Goal: Information Seeking & Learning: Learn about a topic

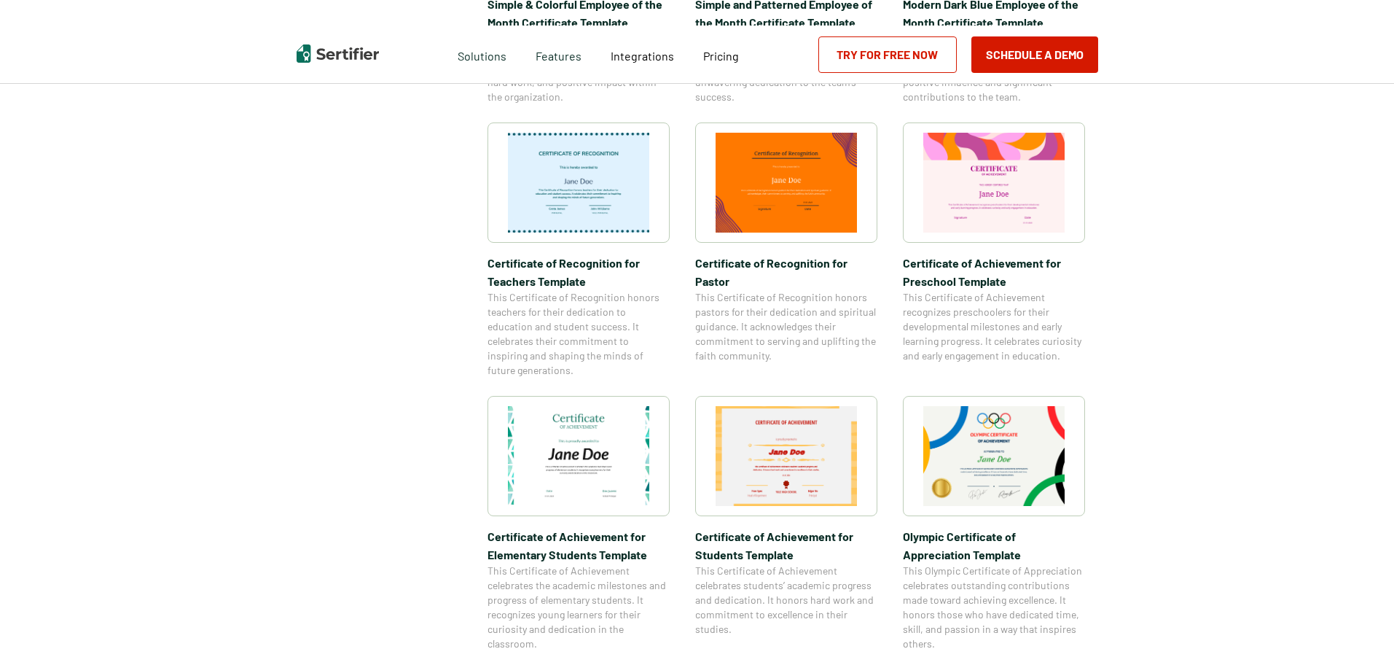
scroll to position [437, 0]
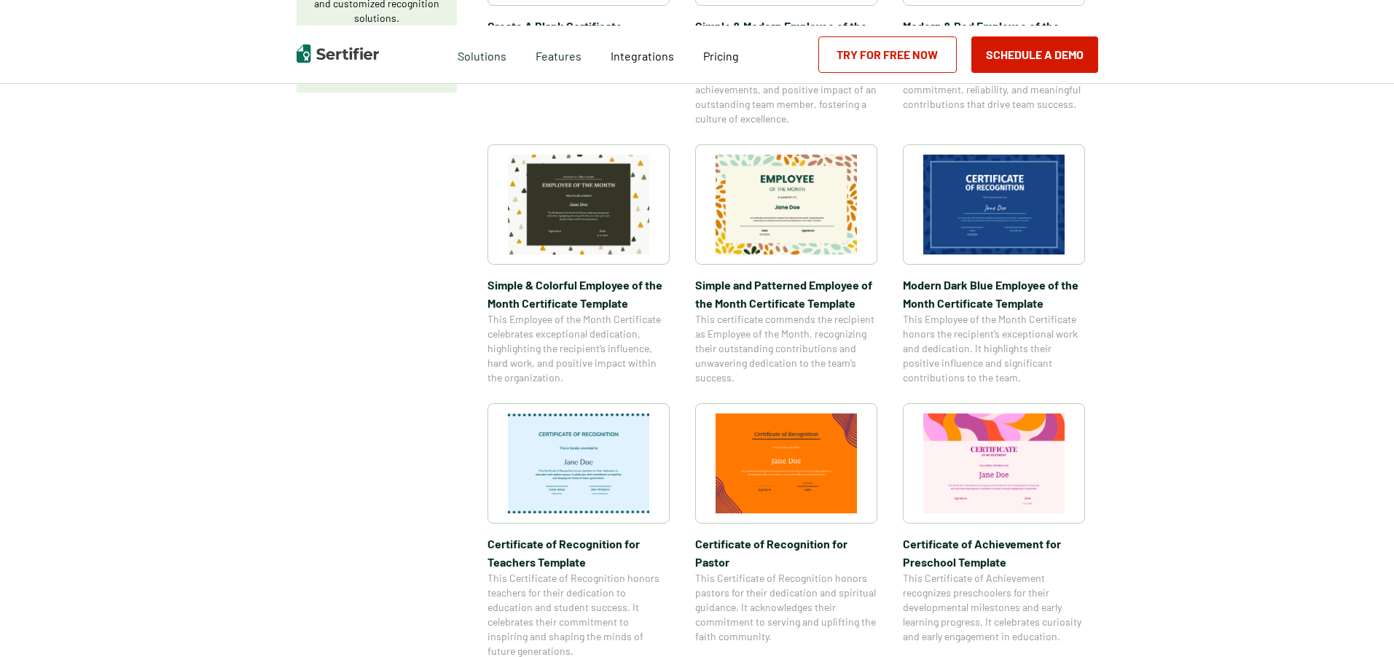
drag, startPoint x: 995, startPoint y: 226, endPoint x: 993, endPoint y: 243, distance: 16.8
click at [996, 226] on img at bounding box center [993, 204] width 141 height 100
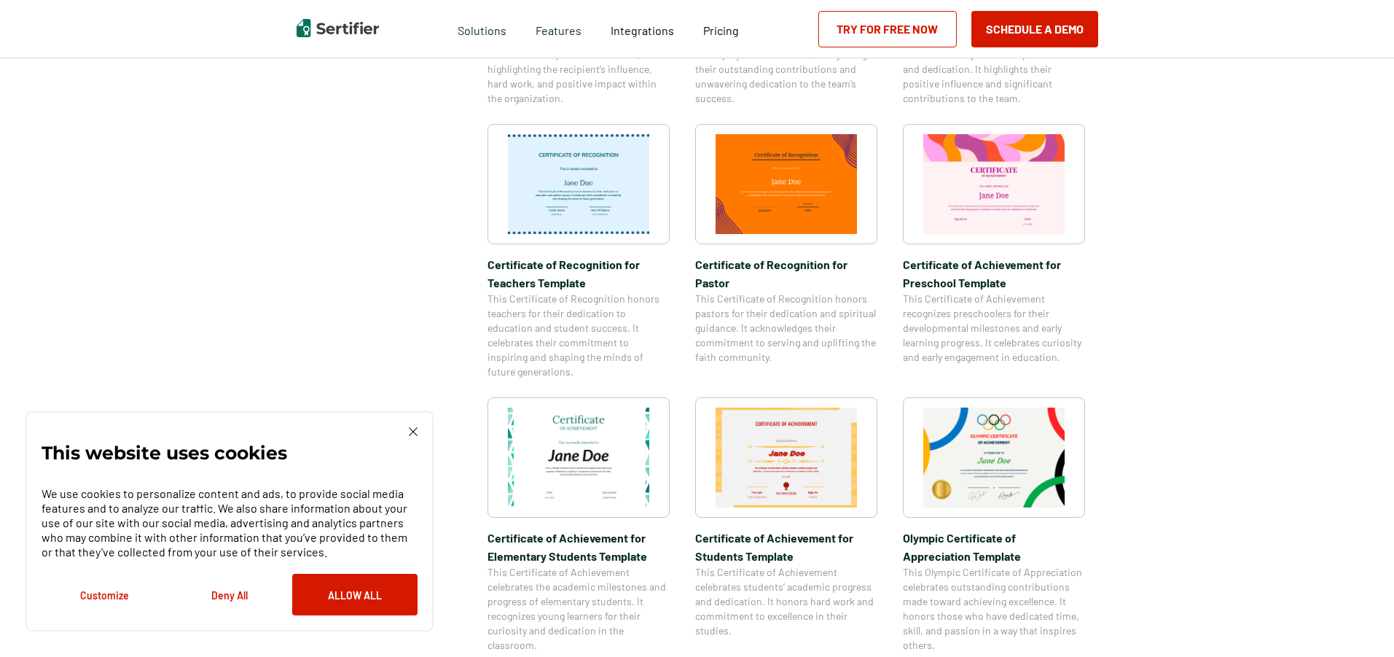
scroll to position [802, 0]
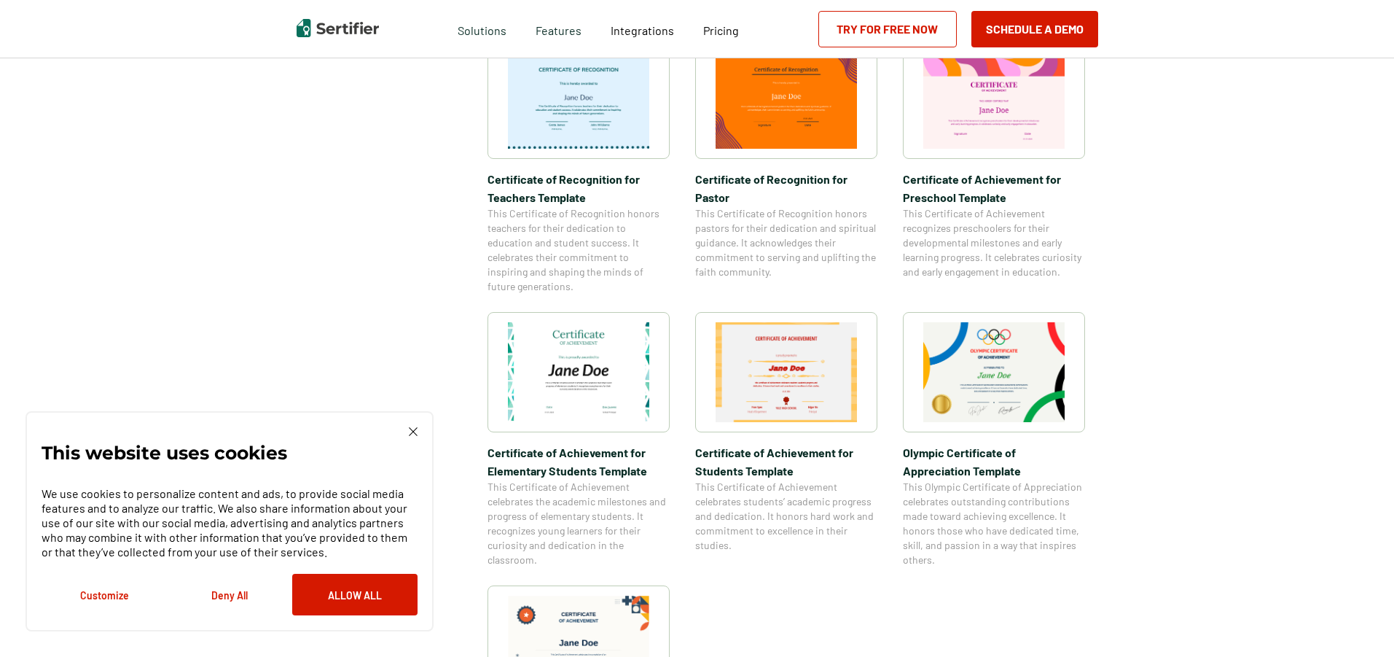
click at [414, 429] on img at bounding box center [413, 431] width 9 height 9
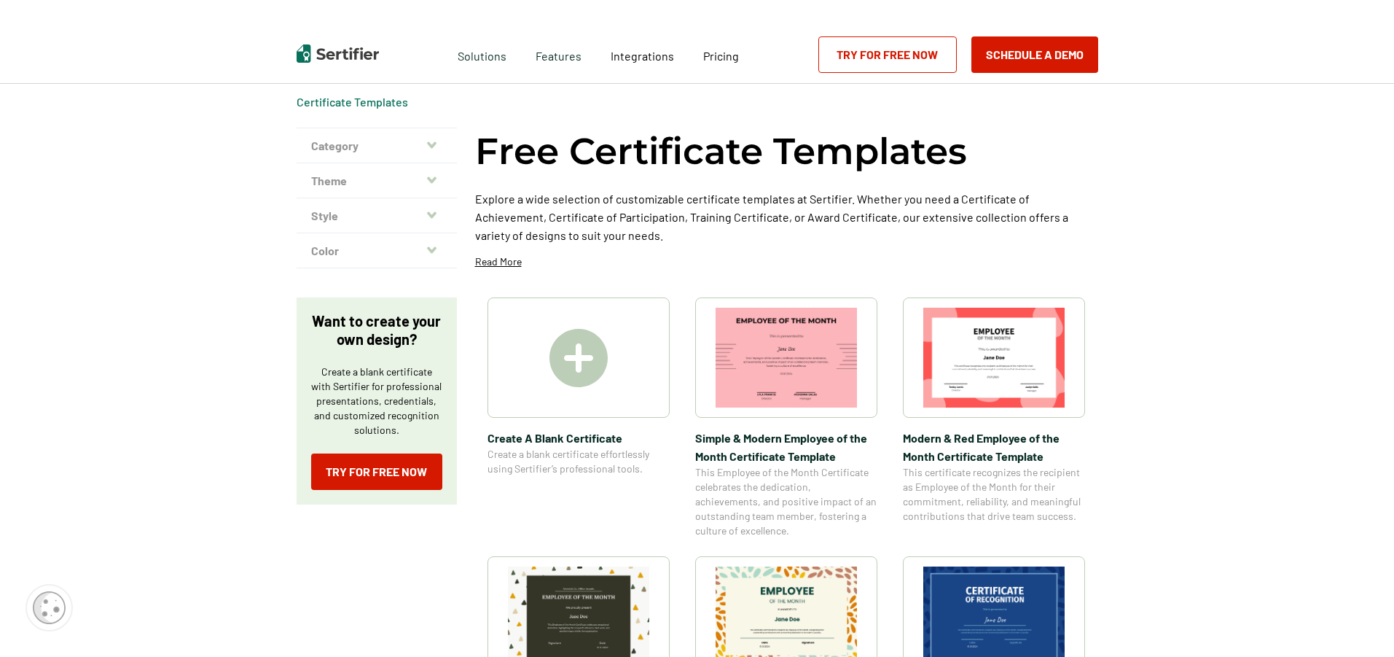
scroll to position [0, 0]
